Goal: Task Accomplishment & Management: Manage account settings

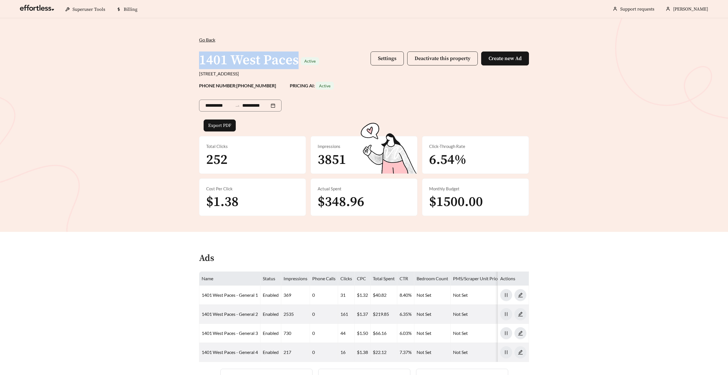
copy h1 "1401 West Paces"
drag, startPoint x: 198, startPoint y: 61, endPoint x: 299, endPoint y: 59, distance: 101.2
click at [299, 59] on div "**********" at bounding box center [363, 125] width 341 height 179
click at [378, 62] on button "Settings" at bounding box center [386, 58] width 33 height 14
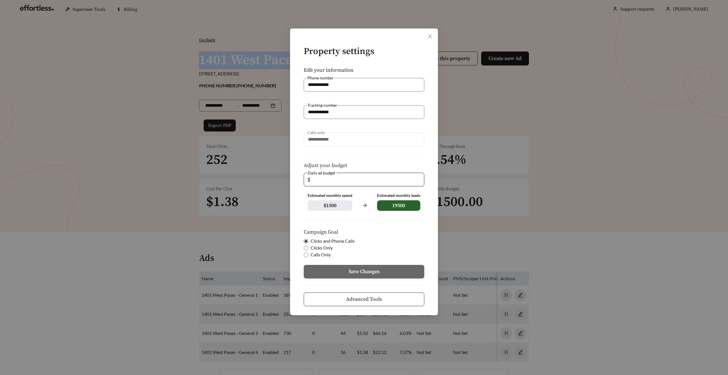
click at [344, 300] on button "Advanced Tools" at bounding box center [364, 299] width 121 height 14
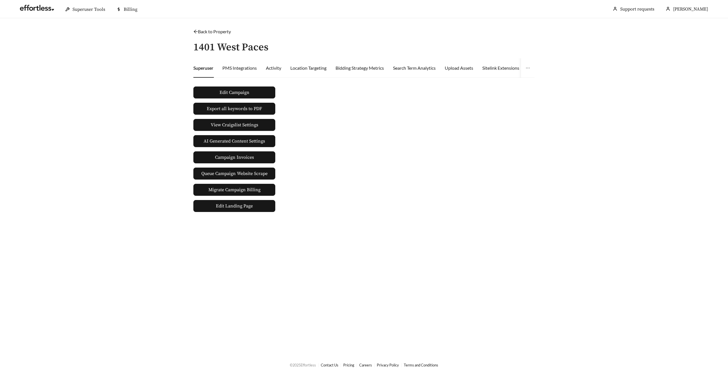
click at [196, 36] on div "Back to Property / 1401 West Paces Superuser PMS Integrations Activity Location…" at bounding box center [364, 120] width 352 height 184
click at [194, 29] on icon "arrow-left" at bounding box center [195, 31] width 5 height 5
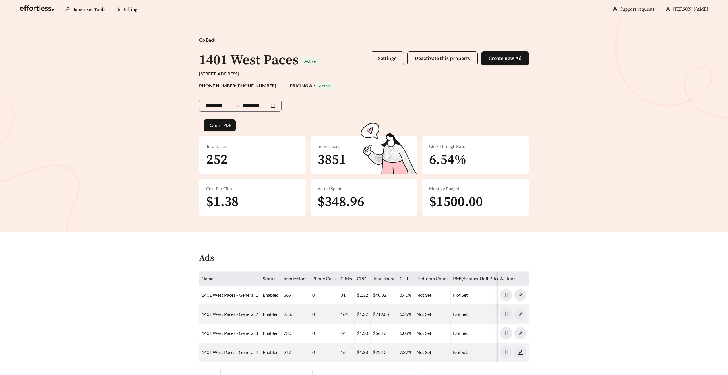
click at [387, 58] on span "Settings" at bounding box center [387, 58] width 18 height 7
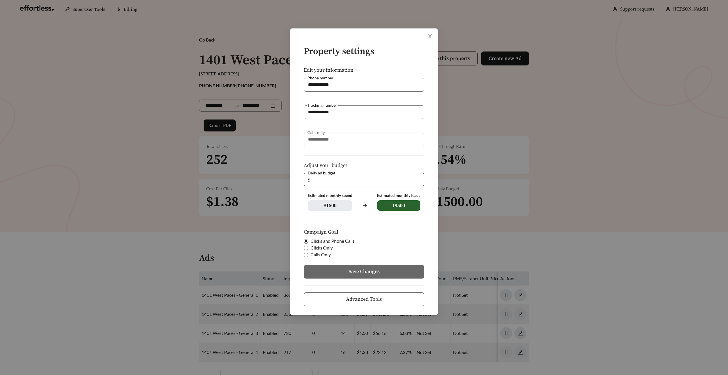
click at [431, 35] on icon "close" at bounding box center [430, 37] width 4 height 4
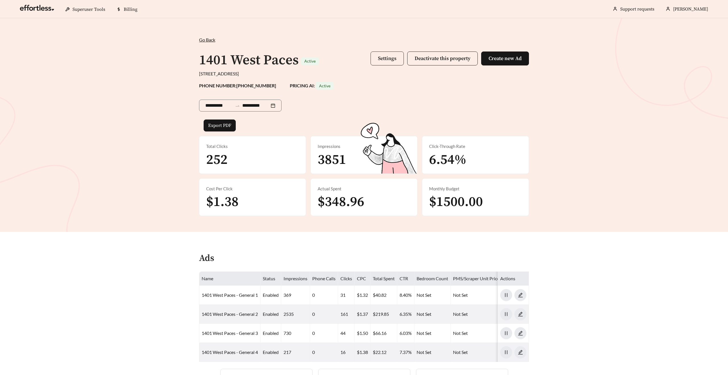
click at [386, 57] on span "Settings" at bounding box center [387, 58] width 18 height 7
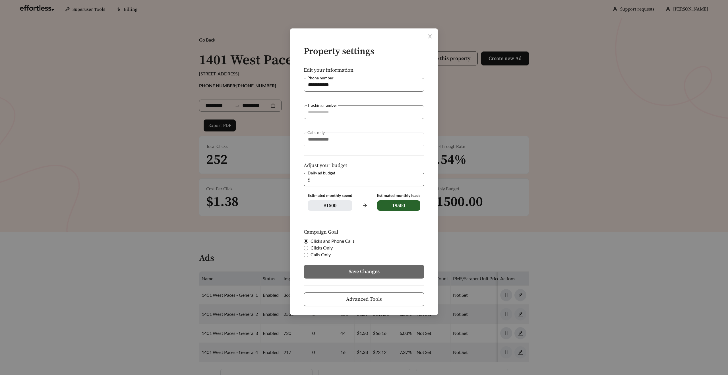
click at [340, 295] on button "Advanced Tools" at bounding box center [364, 299] width 121 height 14
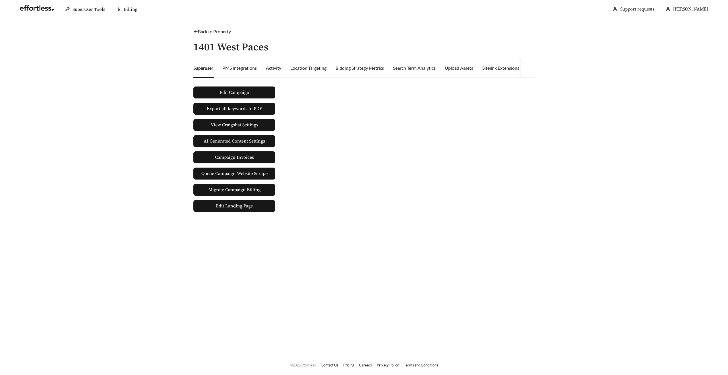
click at [280, 67] on div "Activity" at bounding box center [273, 68] width 15 height 7
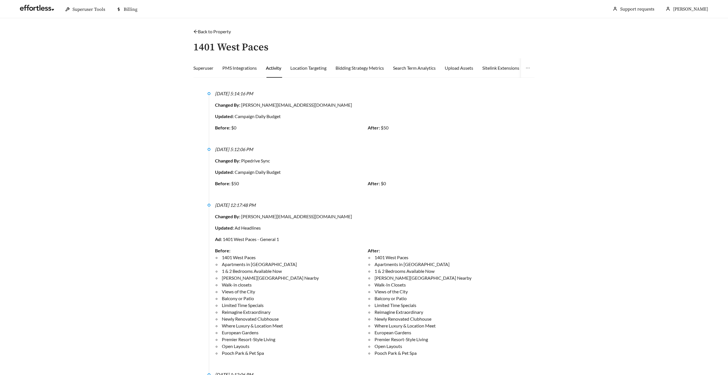
drag, startPoint x: 267, startPoint y: 148, endPoint x: 215, endPoint y: 149, distance: 52.0
click at [215, 149] on div "[DATE] 5:12:06 PM" at bounding box center [367, 149] width 305 height 7
copy icon "[DATE] 5:12:06 PM"
click at [249, 150] on icon "[DATE] 5:12:06 PM" at bounding box center [234, 148] width 38 height 5
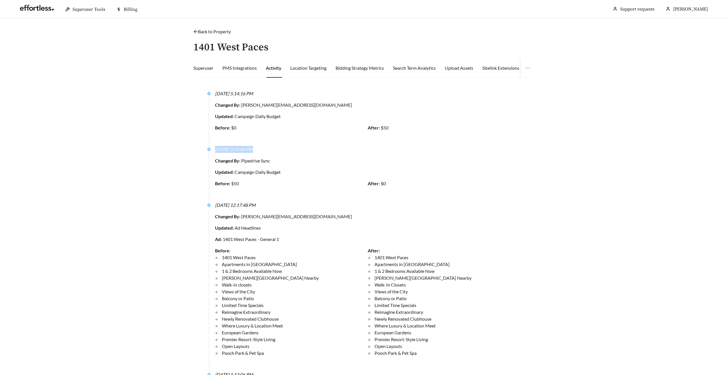
click at [249, 150] on icon "[DATE] 5:12:06 PM" at bounding box center [234, 148] width 38 height 5
copy icon "[DATE] 5:12:06 PM"
